Goal: Feedback & Contribution: Submit feedback/report problem

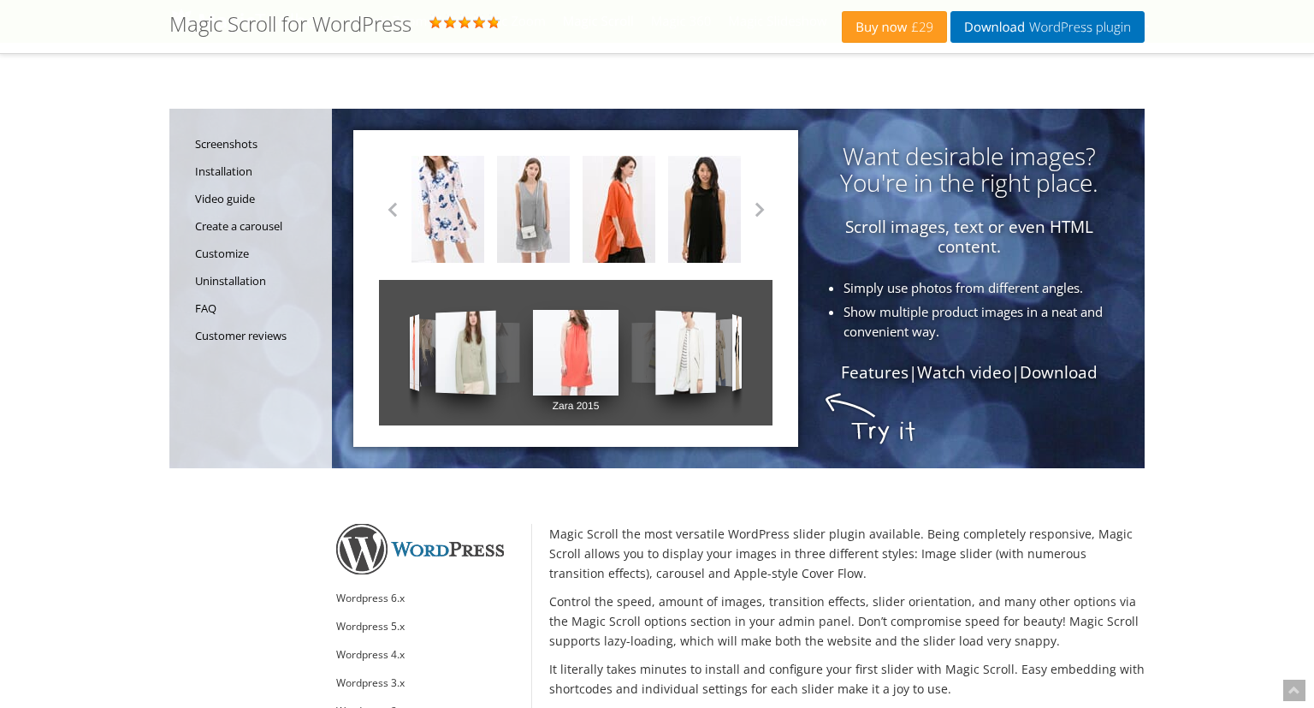
scroll to position [270, 0]
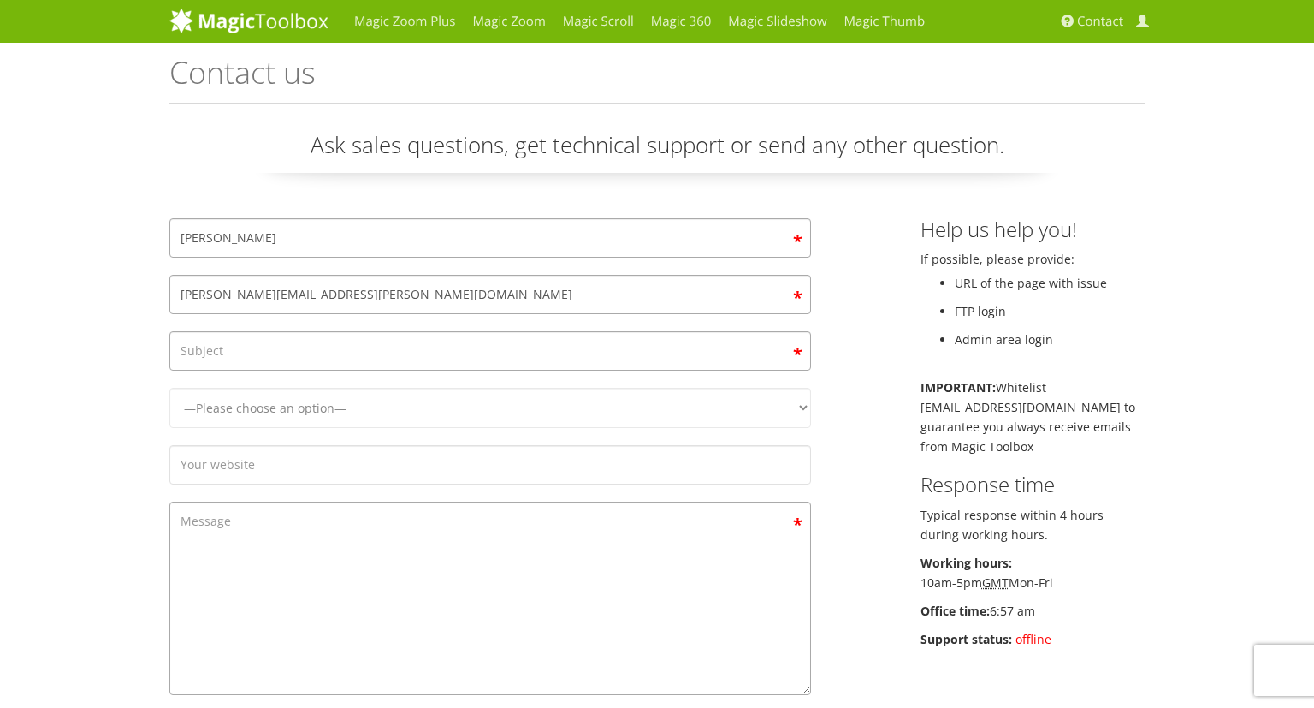
click at [310, 352] on input "Contact form" at bounding box center [490, 350] width 642 height 39
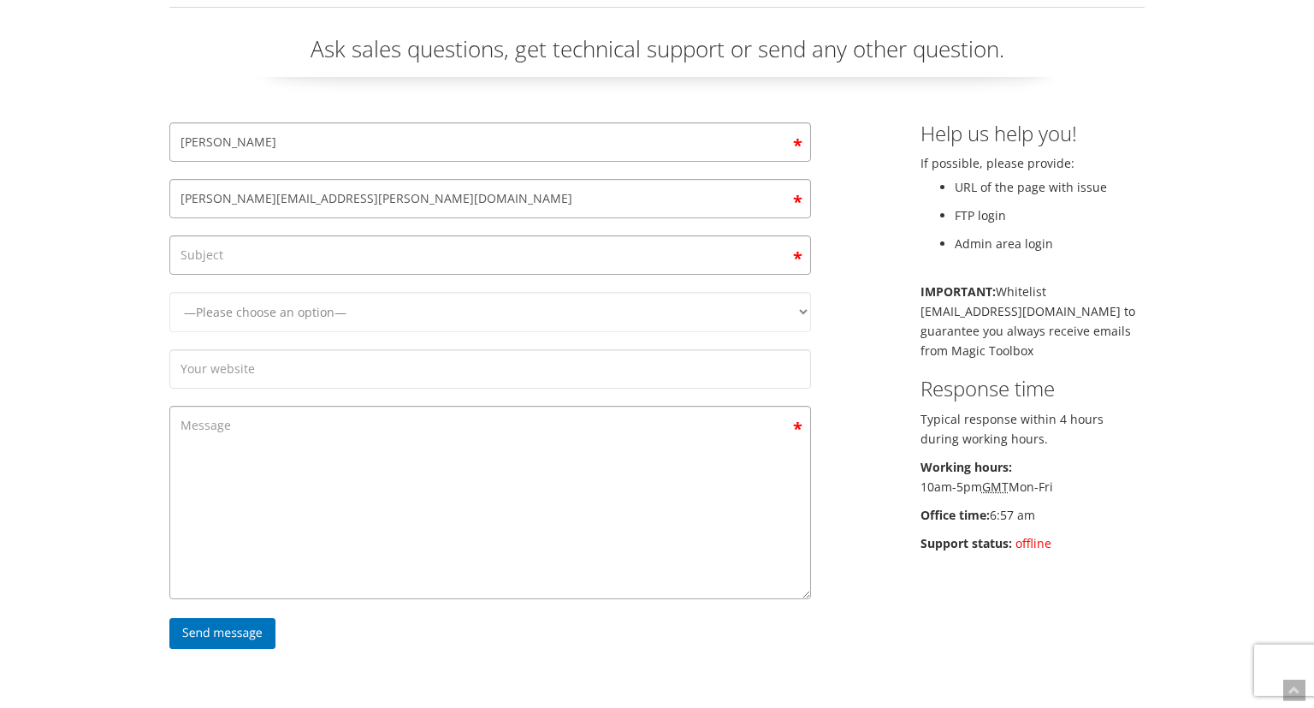
scroll to position [68, 0]
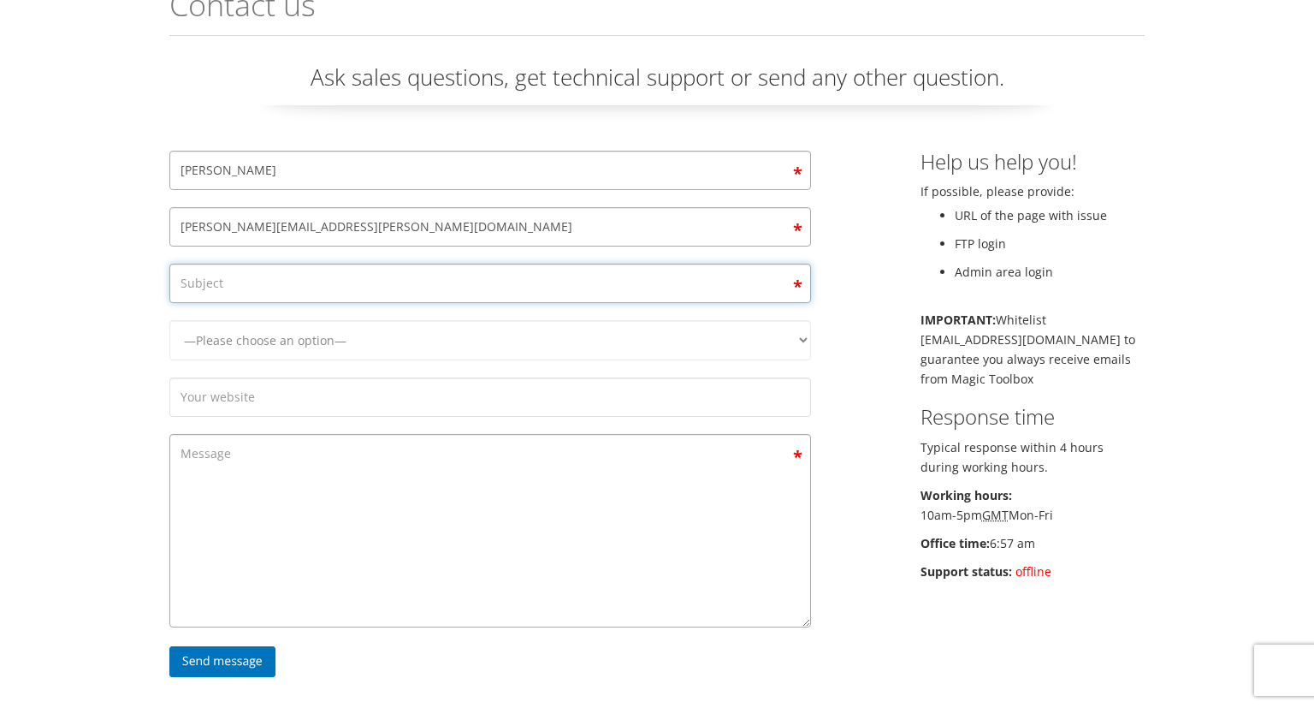
click at [456, 282] on input "Contact form" at bounding box center [490, 283] width 642 height 39
type input "M"
type input "F"
type input "Version 6.9.15 available but not working"
select select "Magic Scroll"
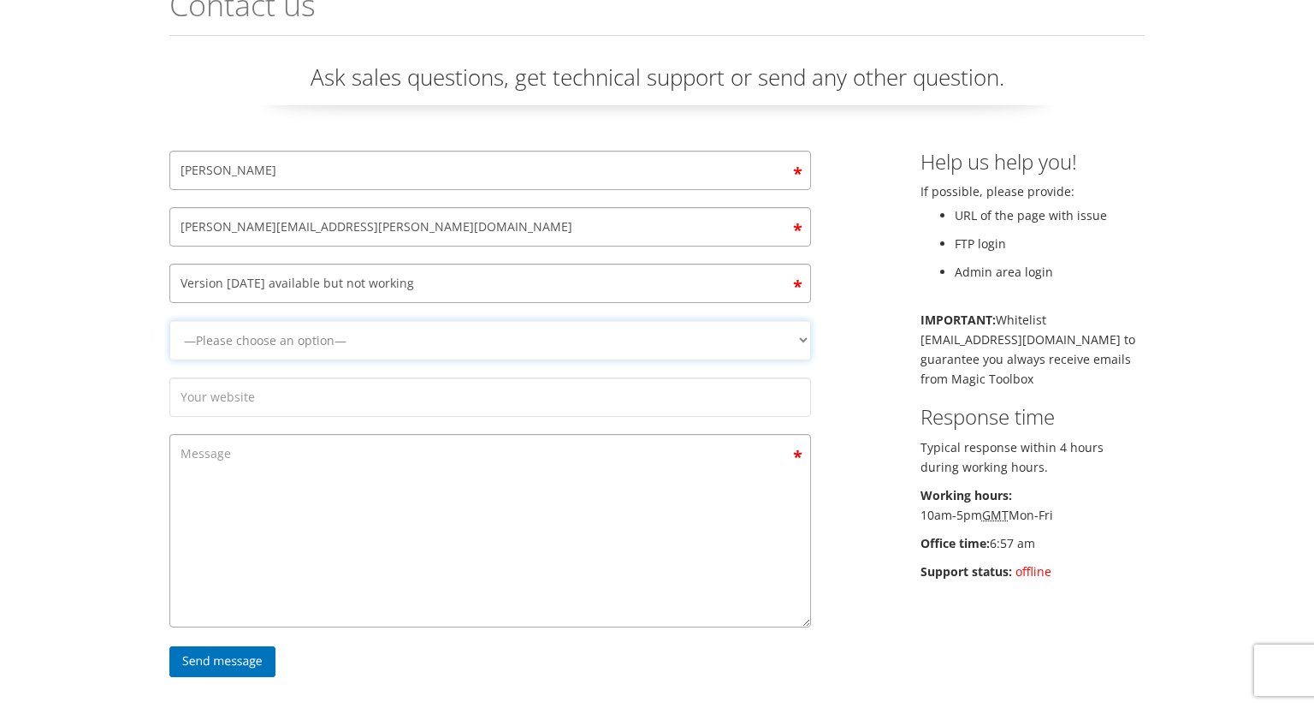
click option "Magic Scroll" at bounding box center [0, 0] width 0 height 0
click at [296, 387] on input "Contact form" at bounding box center [490, 396] width 642 height 39
type input "[URL][DOMAIN_NAME]"
click at [287, 447] on textarea "Contact form" at bounding box center [490, 530] width 642 height 193
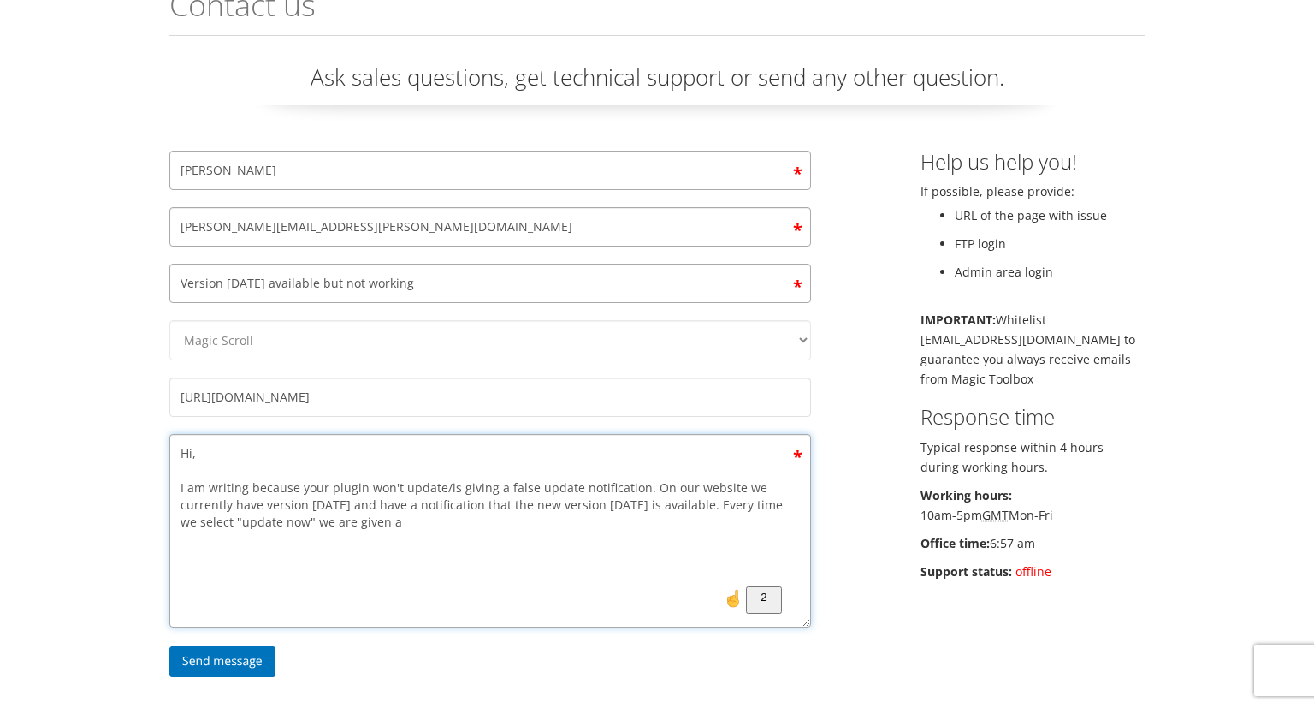
click at [436, 521] on textarea "Hi, I am writing because your plugin won't update/is giving a false update noti…" at bounding box center [490, 530] width 642 height 193
type textarea "Hi, I am writing because your plugin won't update/is giving a false update noti…"
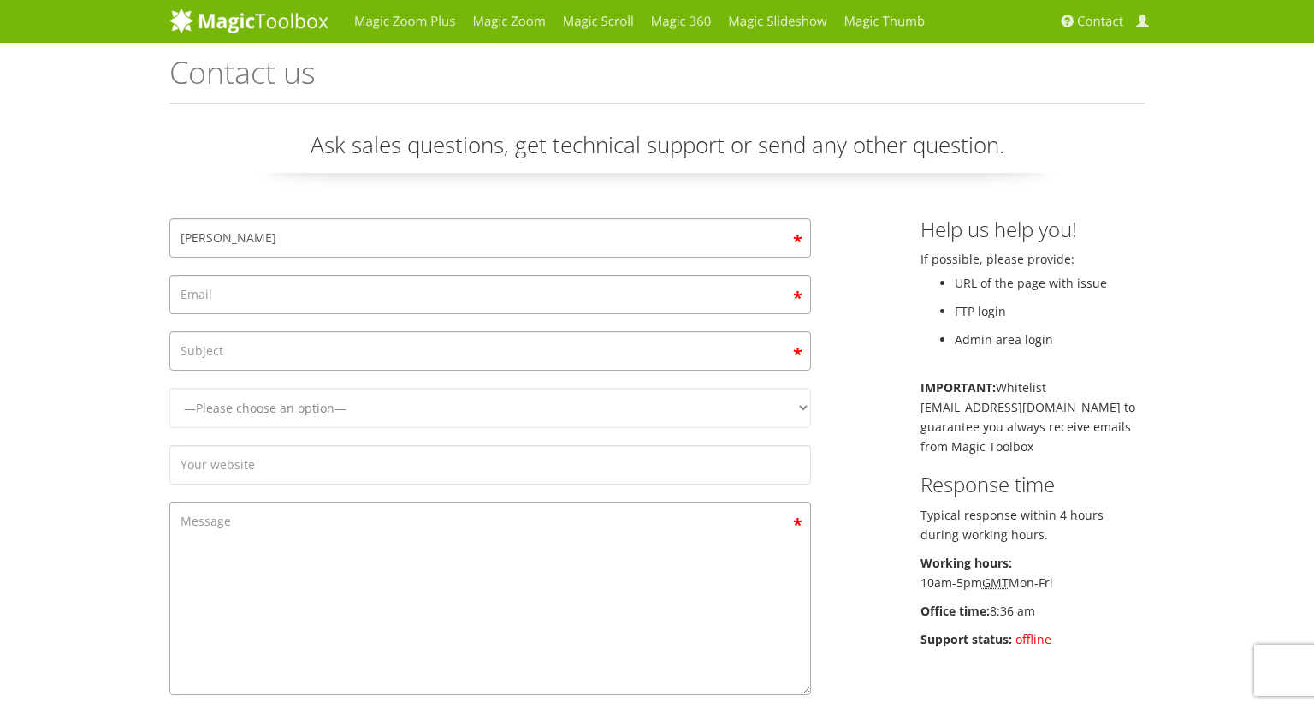
type input "[PERSON_NAME]"
type input "[PERSON_NAME][EMAIL_ADDRESS][PERSON_NAME][DOMAIN_NAME]"
type input "Custom Build was Removed with Update"
click at [169, 388] on select "—Please choose an option— Magic Zoom Magic Zoom Plus Magic Thumb Magic Slidesho…" at bounding box center [490, 408] width 642 height 40
select select "Magic Scroll"
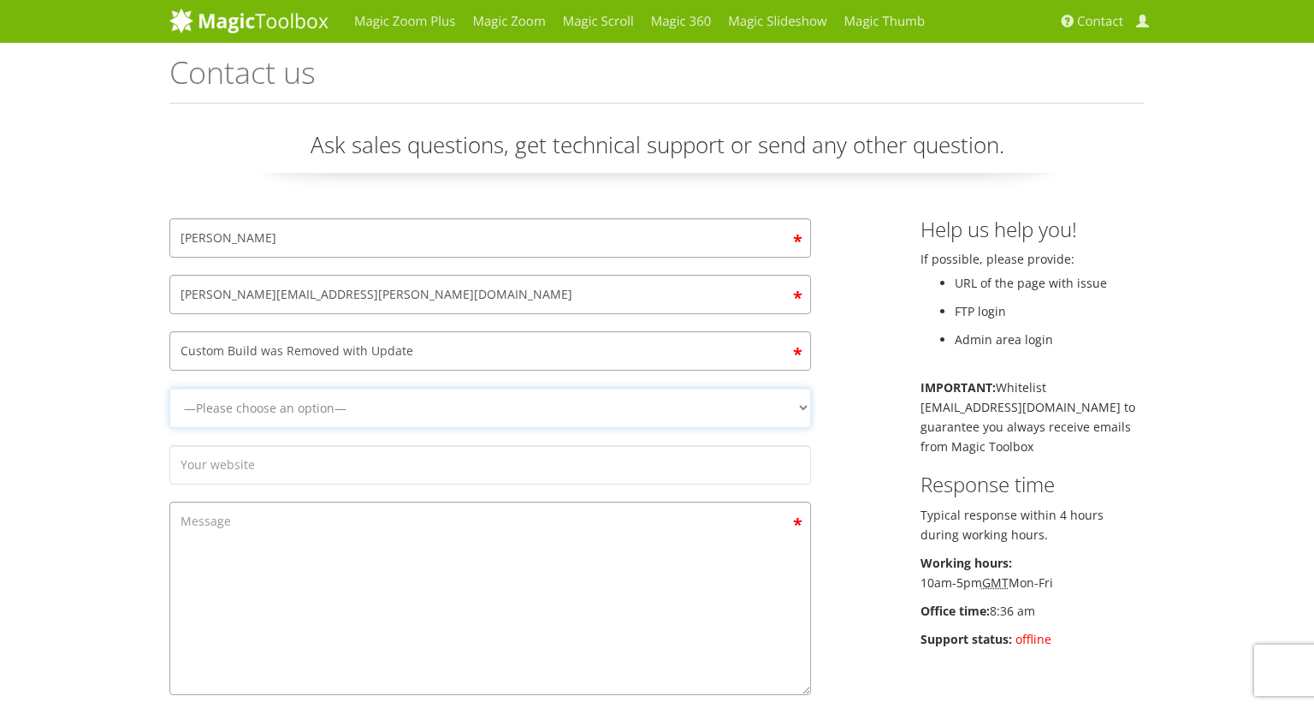
click option "Magic Scroll" at bounding box center [0, 0] width 0 height 0
click at [305, 473] on input "Contact form" at bounding box center [490, 464] width 642 height 39
type input "[URL][DOMAIN_NAME]"
click at [440, 527] on textarea "Contact form" at bounding box center [490, 597] width 642 height 193
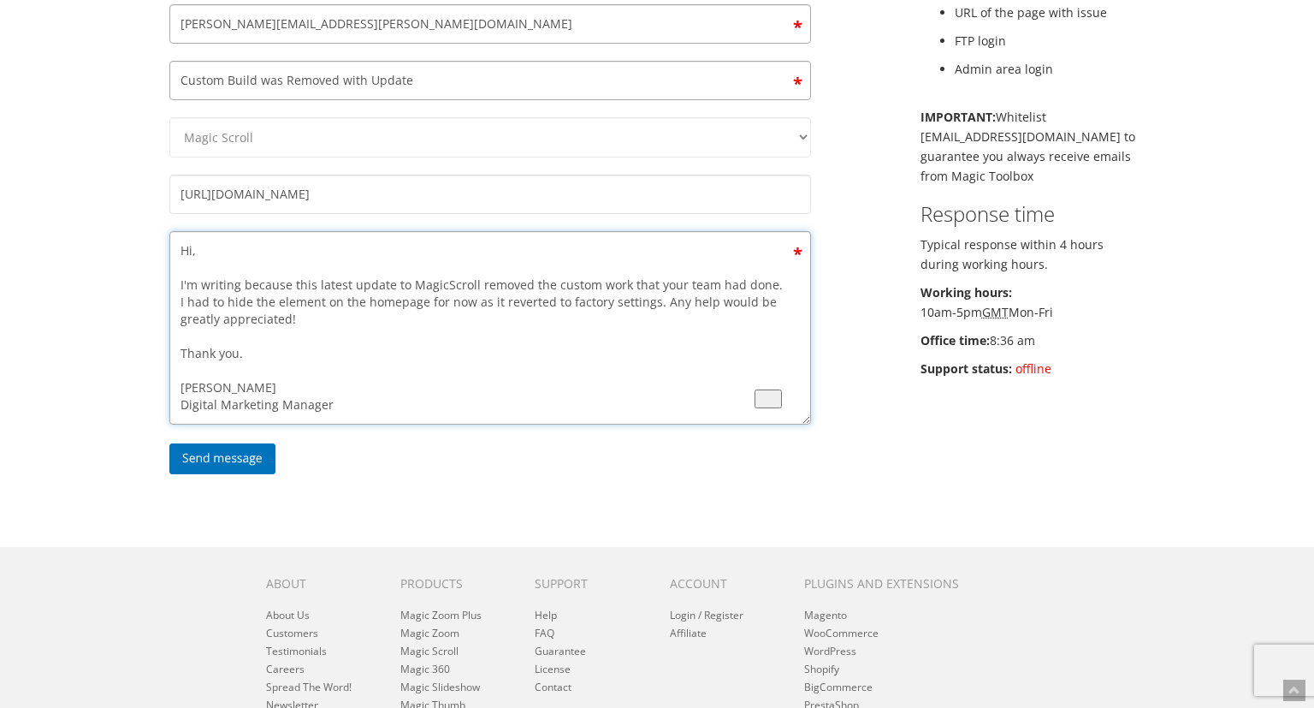
scroll to position [7, 0]
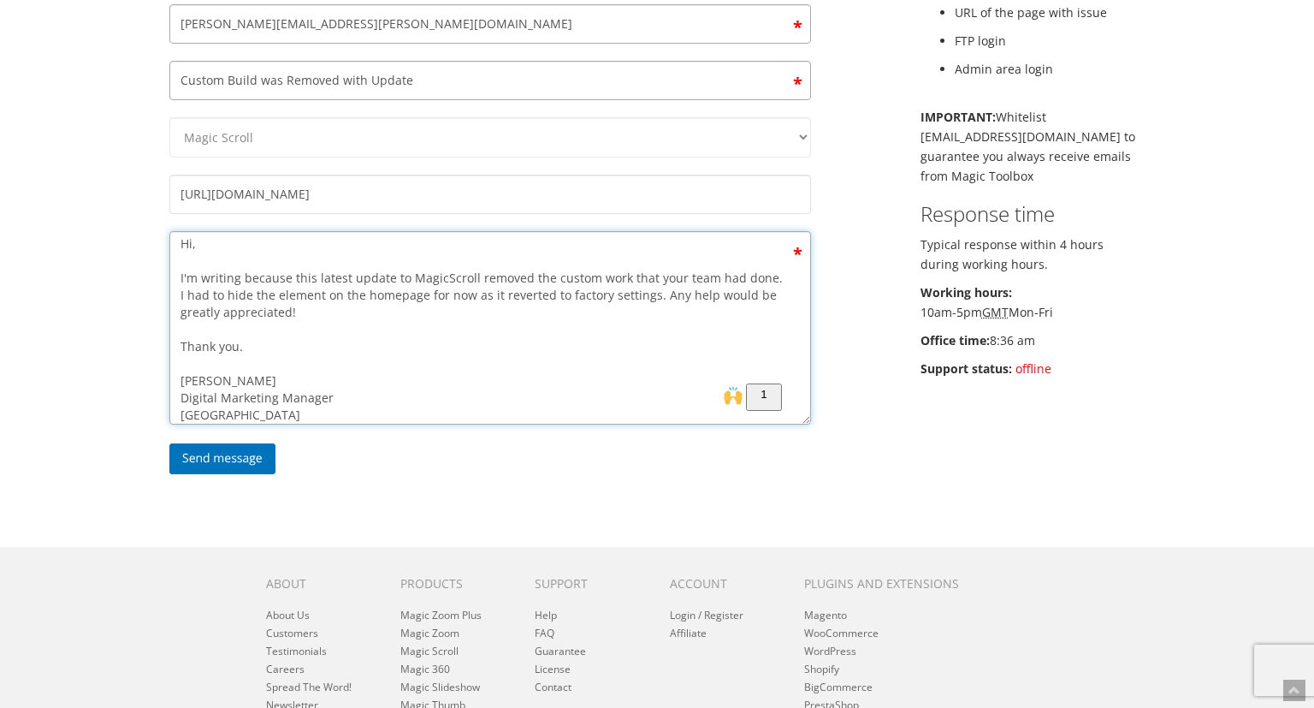
click at [305, 276] on textarea "Hi, I'm writing because this latest update to MagicScroll removed the custom wo…" at bounding box center [490, 327] width 642 height 193
click at [403, 276] on textarea "Hi, I'm writing because the latest update to MagicScroll removed the custom wor…" at bounding box center [490, 327] width 642 height 193
type textarea "Hi, I'm writing because the latest update to MagicScroll removed the custom wor…"
click at [857, 210] on div "[PERSON_NAME] [PERSON_NAME][EMAIL_ADDRESS][PERSON_NAME][DOMAIN_NAME] Custom Bui…" at bounding box center [657, 222] width 1001 height 548
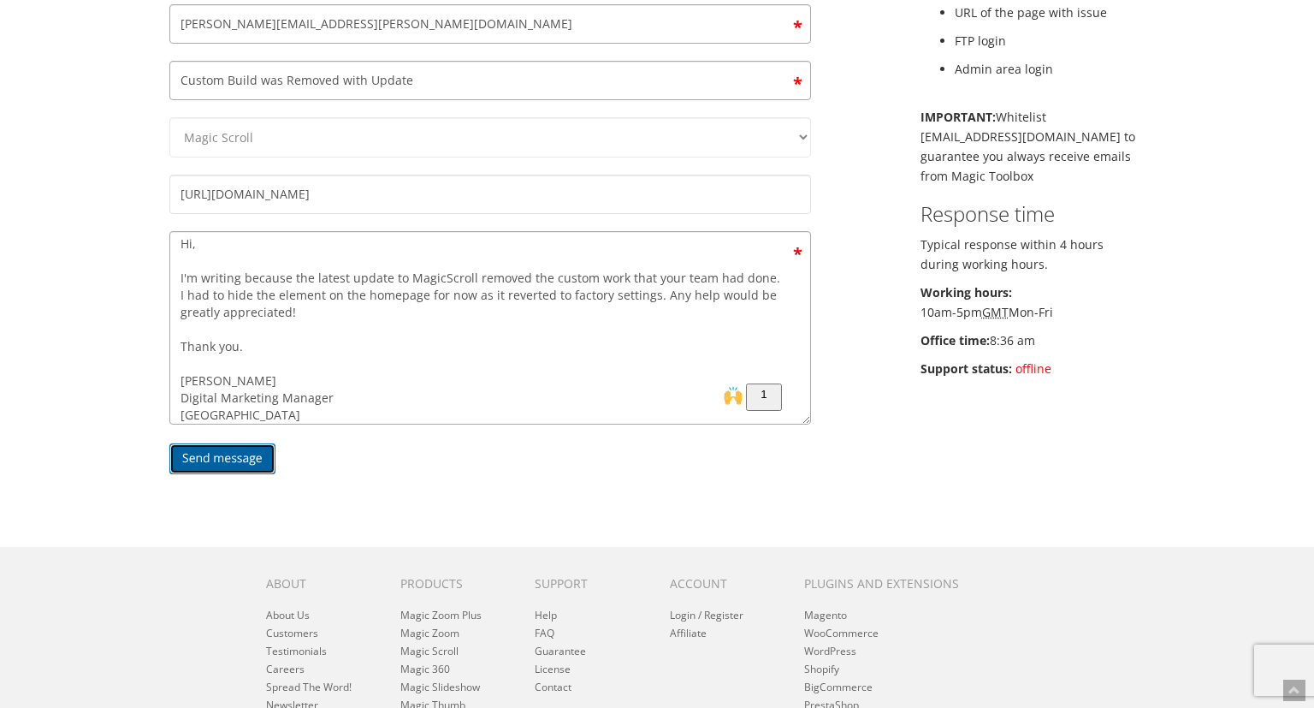
click at [227, 455] on input "Send message" at bounding box center [222, 458] width 106 height 31
